Goal: Information Seeking & Learning: Find specific fact

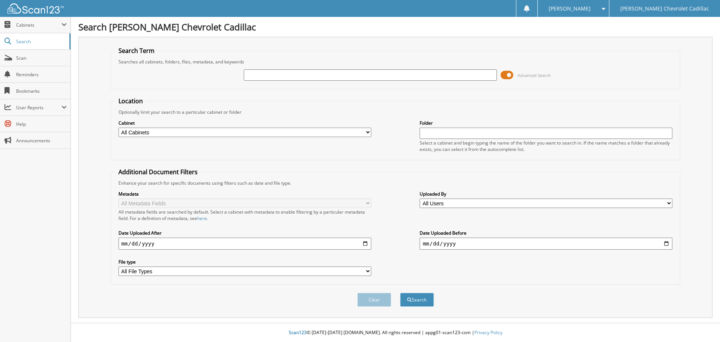
click at [510, 75] on span at bounding box center [507, 74] width 13 height 11
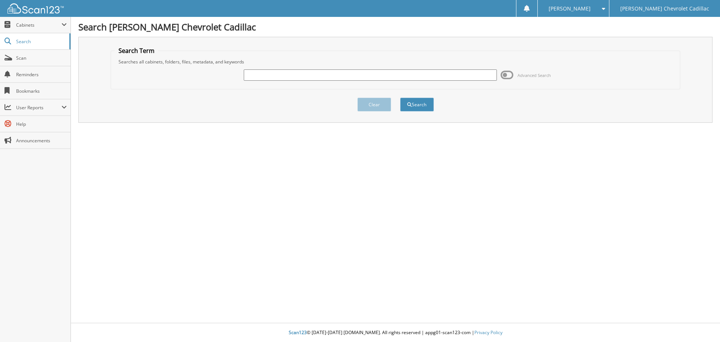
click at [263, 72] on input "text" at bounding box center [370, 74] width 253 height 11
type input "85875"
click at [421, 105] on button "Search" at bounding box center [417, 105] width 34 height 14
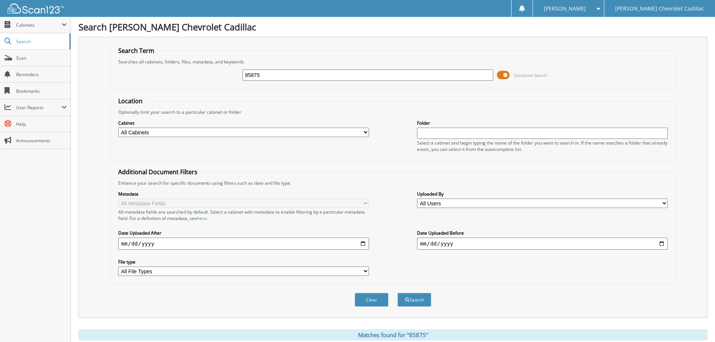
click at [502, 76] on span at bounding box center [503, 74] width 13 height 11
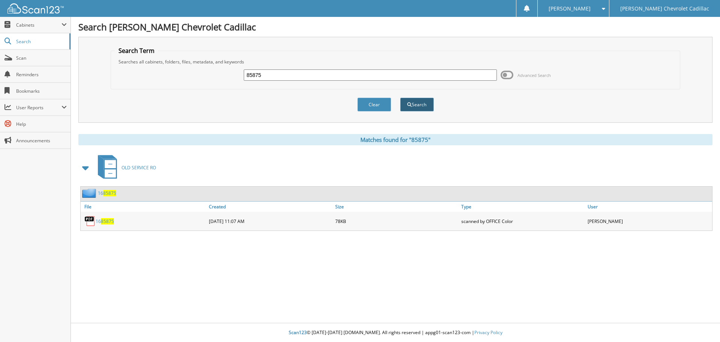
click at [419, 104] on button "Search" at bounding box center [417, 105] width 34 height 14
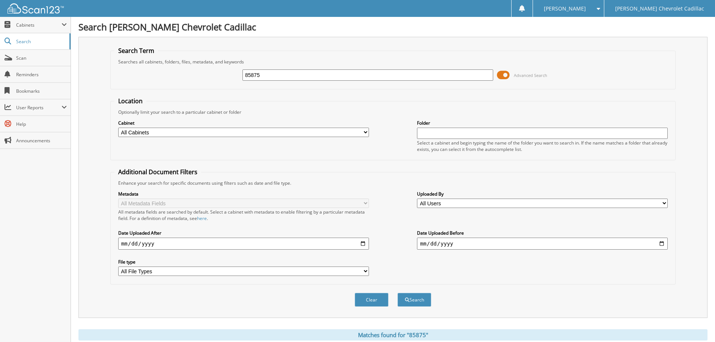
click at [503, 75] on span at bounding box center [503, 74] width 13 height 11
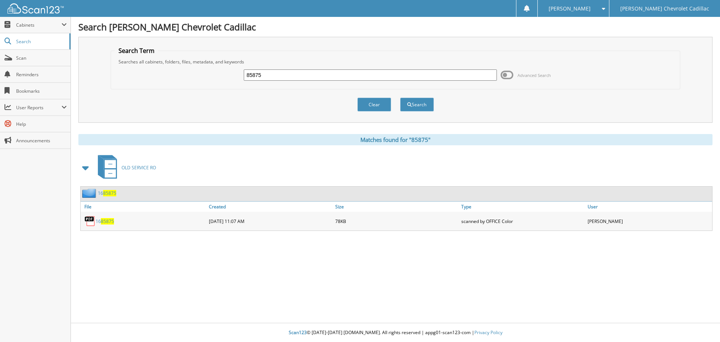
click at [107, 224] on span "85875" at bounding box center [107, 221] width 13 height 6
click at [508, 74] on span at bounding box center [507, 74] width 13 height 11
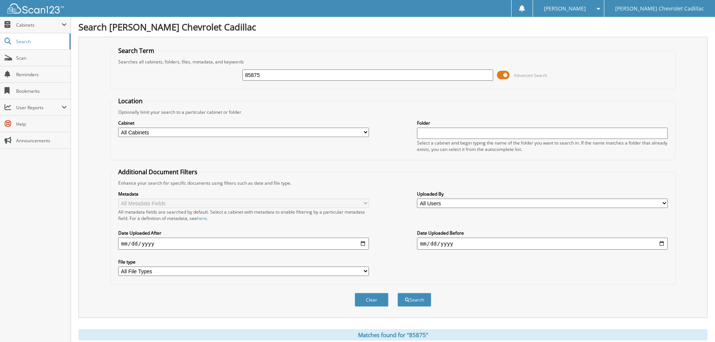
click at [505, 75] on span at bounding box center [503, 74] width 13 height 11
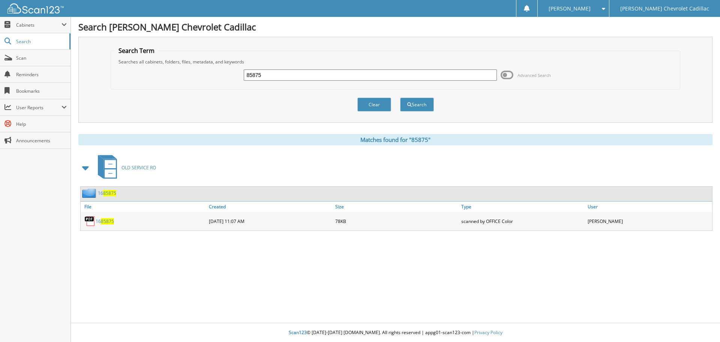
drag, startPoint x: 272, startPoint y: 74, endPoint x: 218, endPoint y: 64, distance: 55.0
click at [219, 65] on fieldset "Search Term Searches all cabinets, folders, files, metadata, and keywords 85875…" at bounding box center [396, 68] width 570 height 43
type input "87322"
click at [420, 101] on button "Search" at bounding box center [417, 105] width 34 height 14
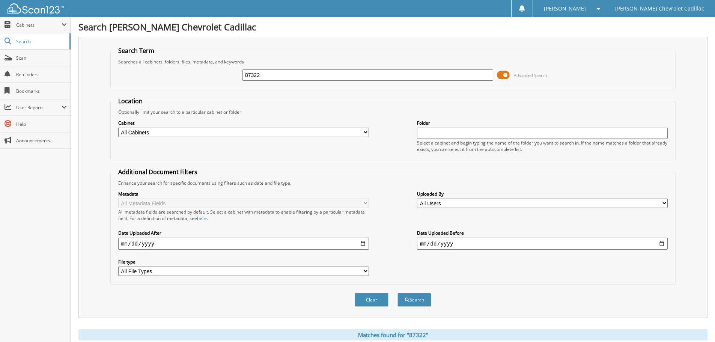
click at [504, 75] on span at bounding box center [503, 74] width 13 height 11
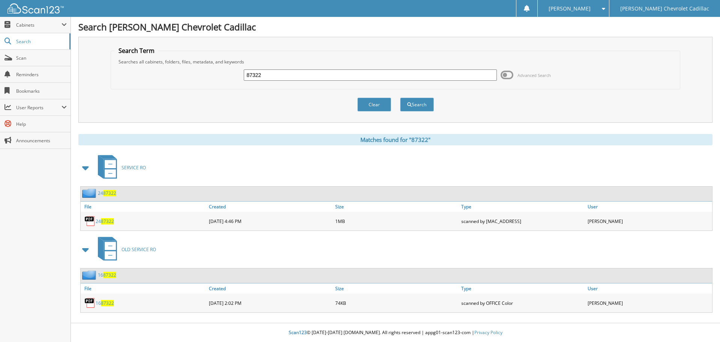
drag, startPoint x: 107, startPoint y: 222, endPoint x: 100, endPoint y: 225, distance: 7.6
click at [100, 225] on div "24 87322" at bounding box center [144, 220] width 126 height 15
click at [92, 221] on img at bounding box center [89, 220] width 11 height 11
click at [109, 221] on span "87322" at bounding box center [107, 221] width 13 height 6
